Goal: Find specific page/section: Find specific page/section

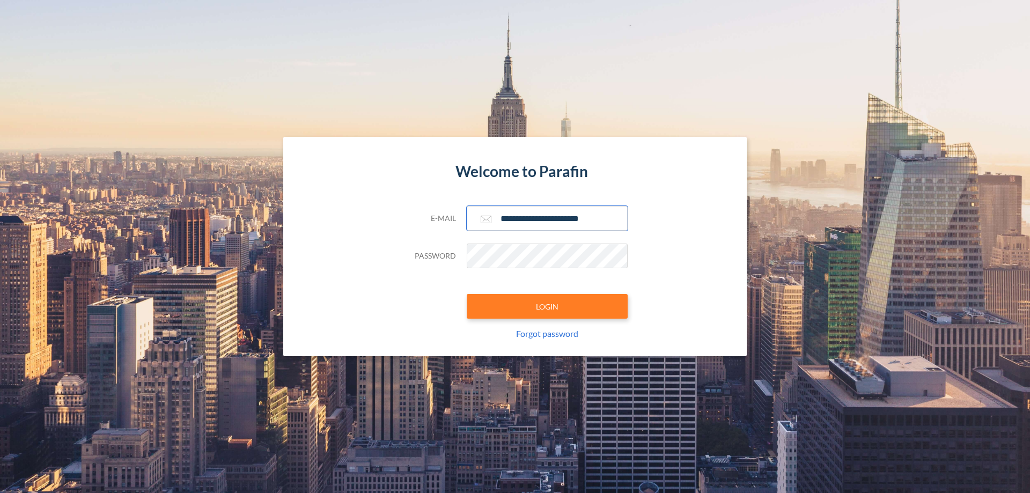
type input "**********"
click at [547, 306] on button "LOGIN" at bounding box center [547, 306] width 161 height 25
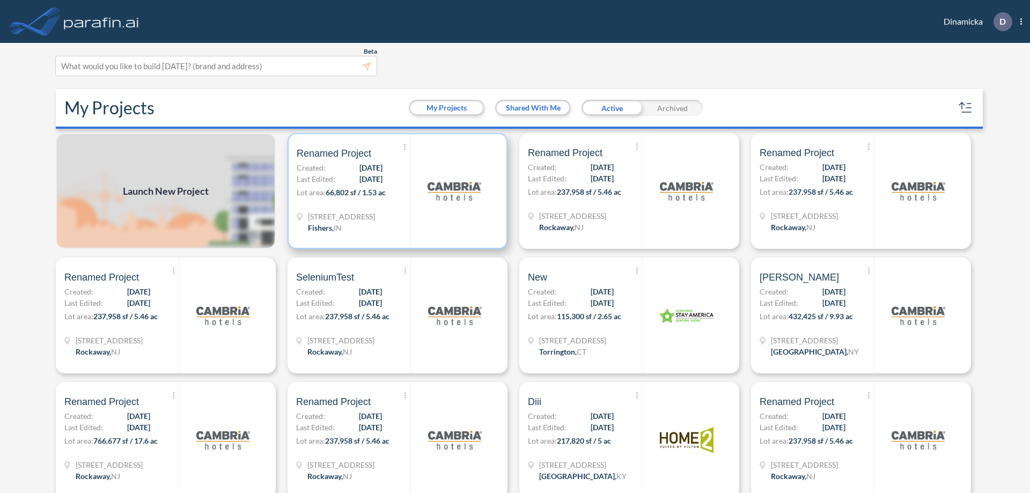
scroll to position [3, 0]
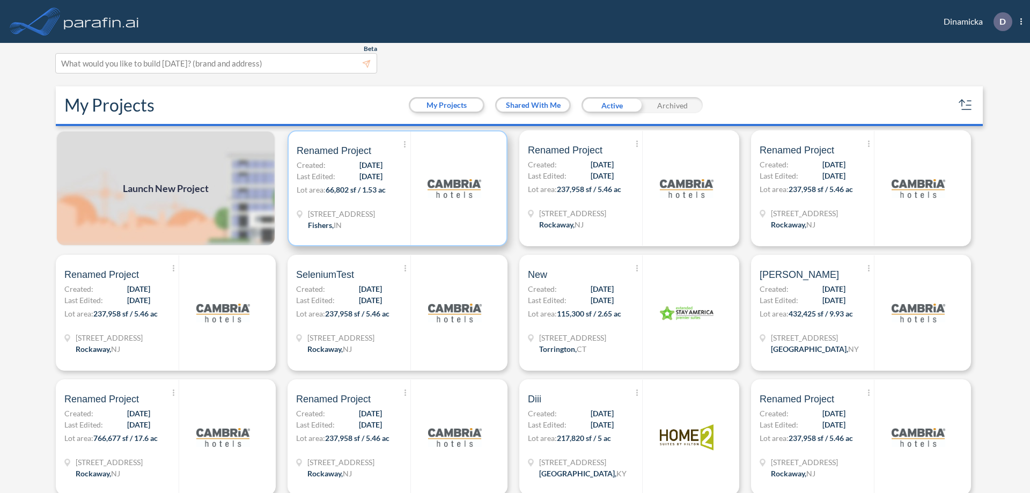
click at [395, 188] on p "Lot area: 66,802 sf / 1.53 ac" at bounding box center [354, 192] width 114 height 16
